Goal: Check status: Check status

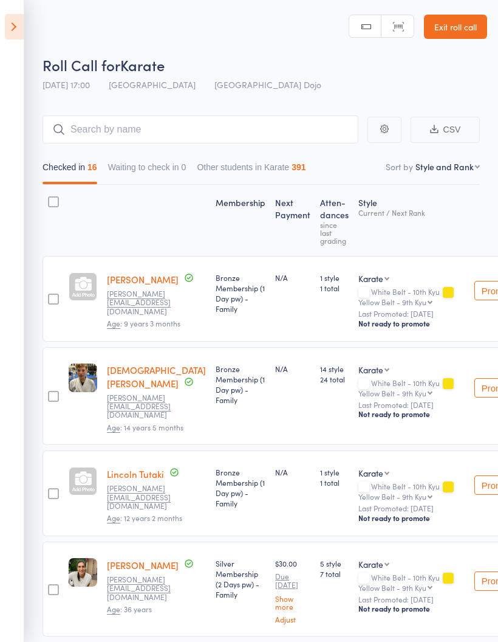
select select "10"
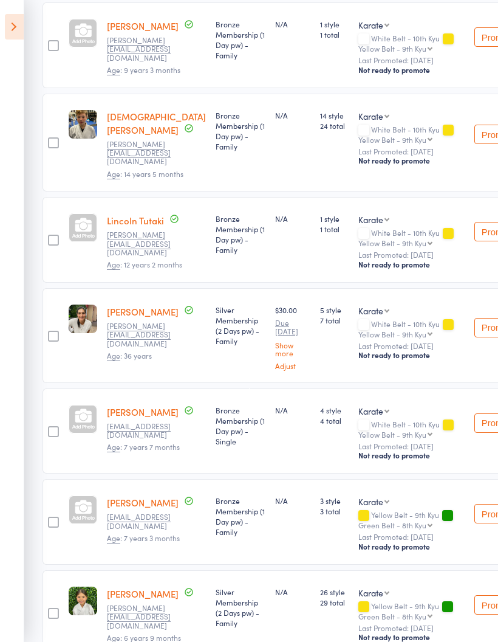
click at [10, 24] on icon at bounding box center [14, 27] width 19 height 26
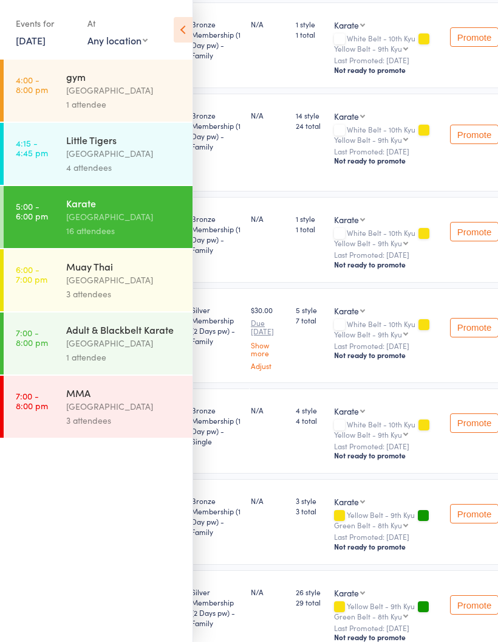
click at [125, 422] on div "3 attendees" at bounding box center [124, 420] width 116 height 14
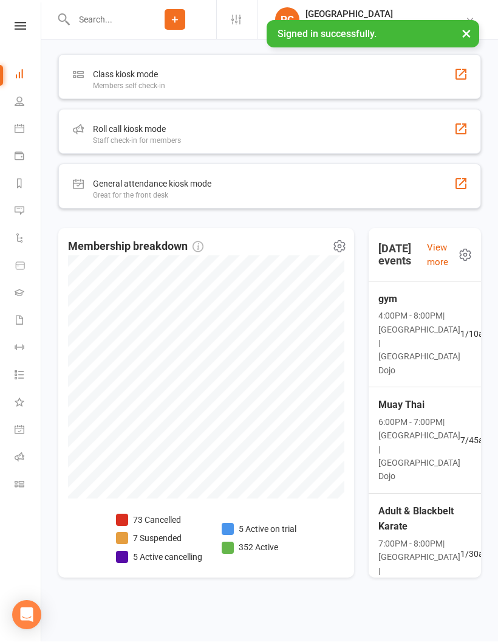
scroll to position [925, 0]
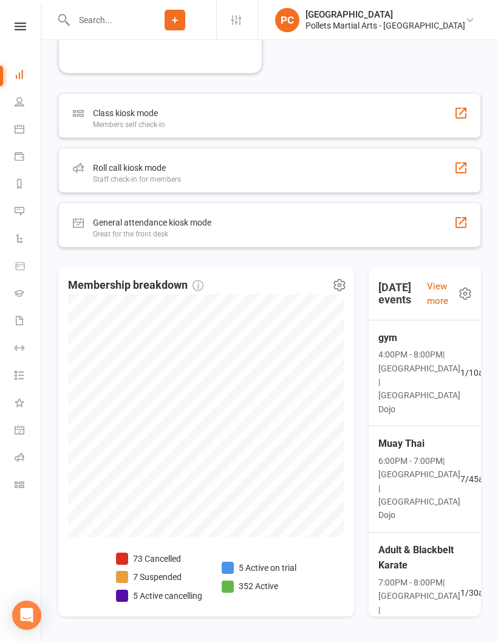
click at [425, 573] on span "Adult & Blackbelt Karate" at bounding box center [420, 557] width 82 height 31
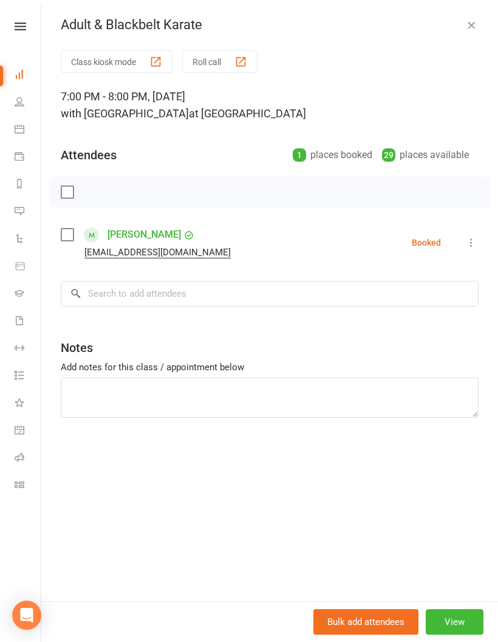
click at [21, 461] on icon at bounding box center [20, 457] width 10 height 10
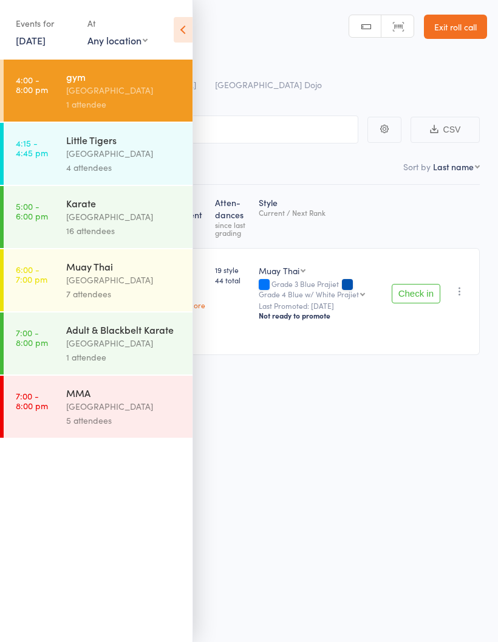
click at [138, 421] on div "5 attendees" at bounding box center [124, 420] width 116 height 14
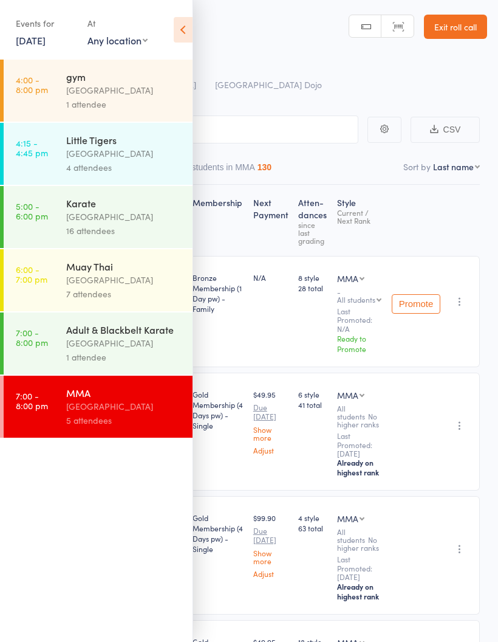
click at [190, 27] on icon at bounding box center [183, 30] width 19 height 26
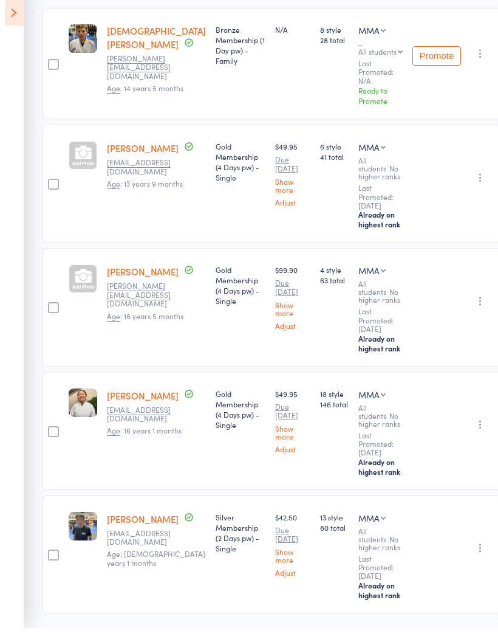
scroll to position [283, 0]
